Goal: Browse casually

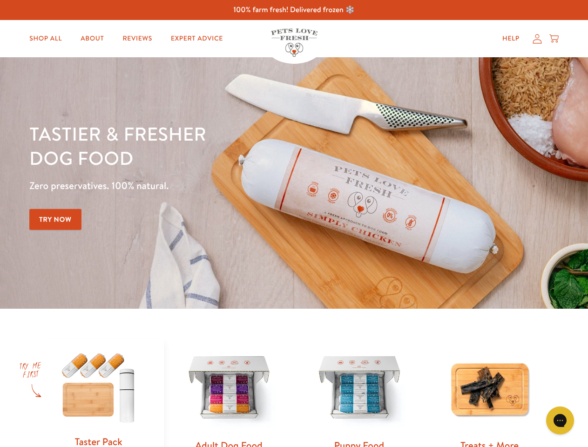
click at [294, 223] on div "Tastier & fresher dog food Zero preservatives. 100% natural. Try Now" at bounding box center [205, 182] width 353 height 123
click at [560, 420] on icon "Gorgias live chat" at bounding box center [559, 420] width 9 height 9
